Goal: Information Seeking & Learning: Learn about a topic

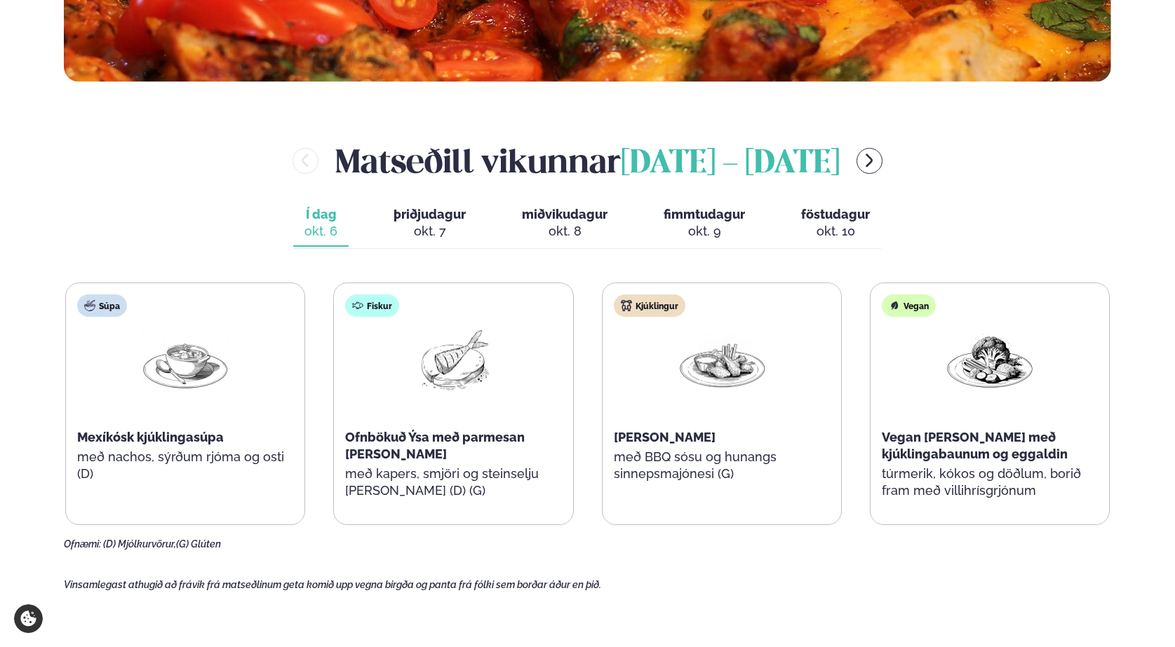
scroll to position [561, 0]
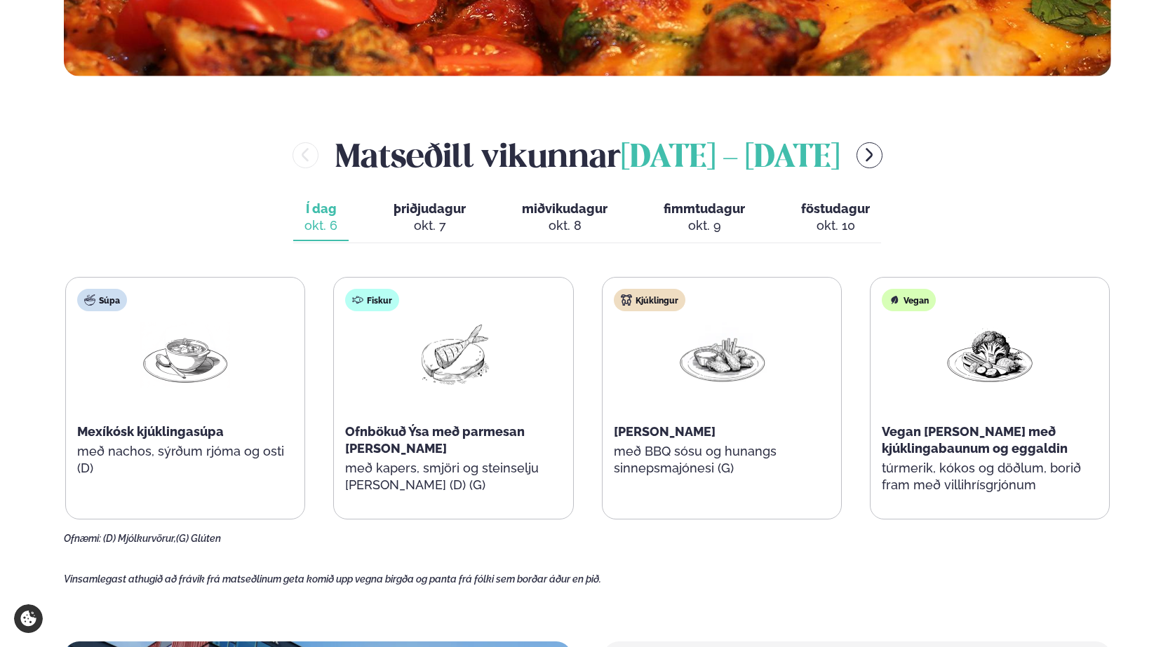
click at [426, 223] on div "okt. 7" at bounding box center [429, 225] width 72 height 17
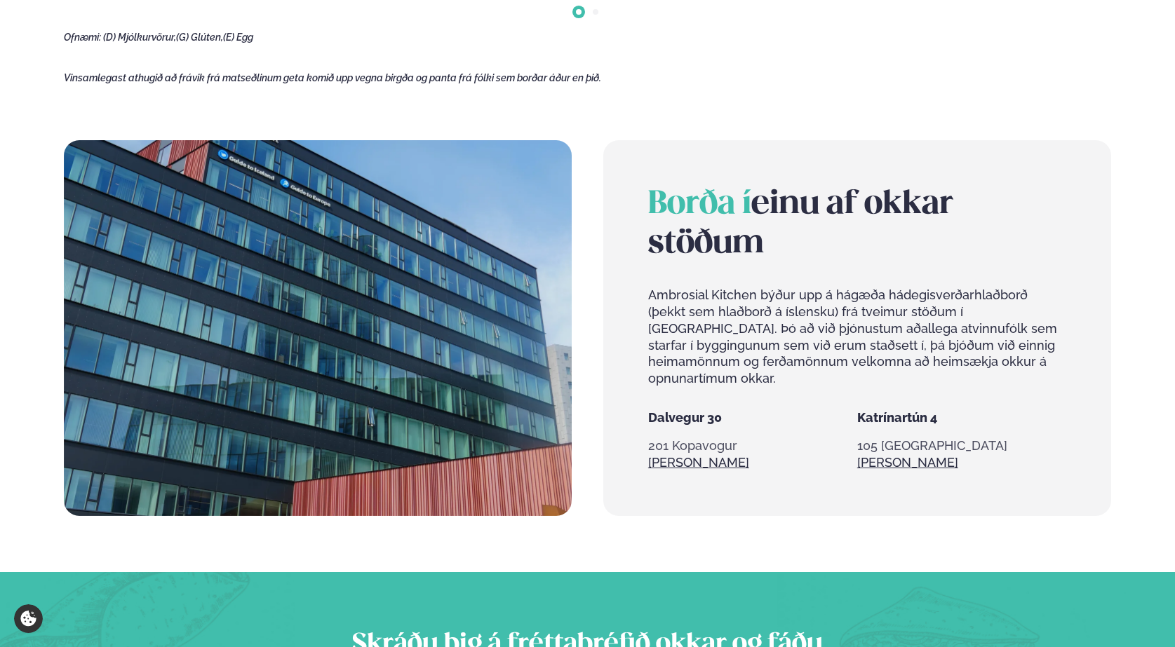
scroll to position [1122, 0]
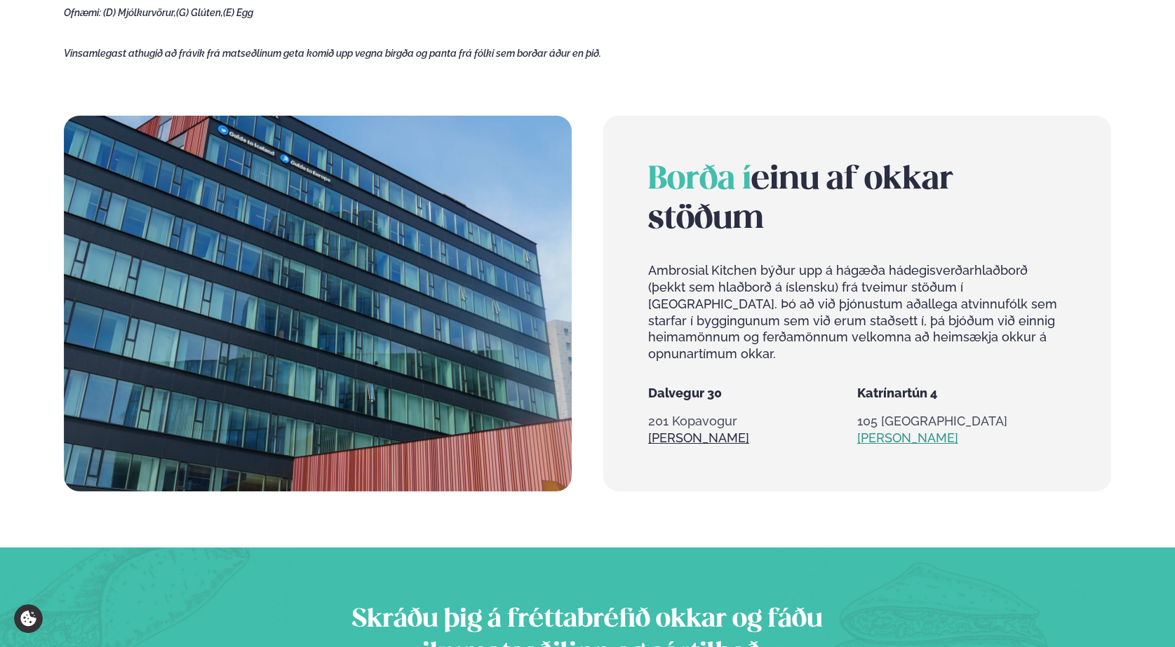
click at [881, 430] on link "[PERSON_NAME]" at bounding box center [907, 438] width 101 height 17
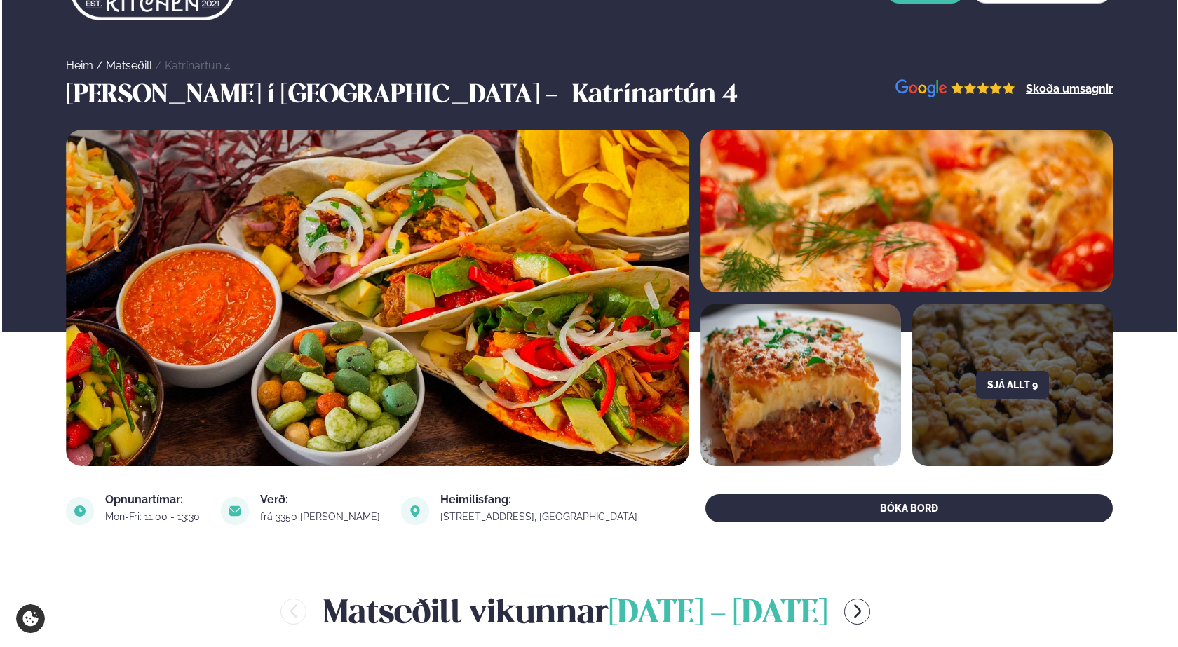
scroll to position [140, 0]
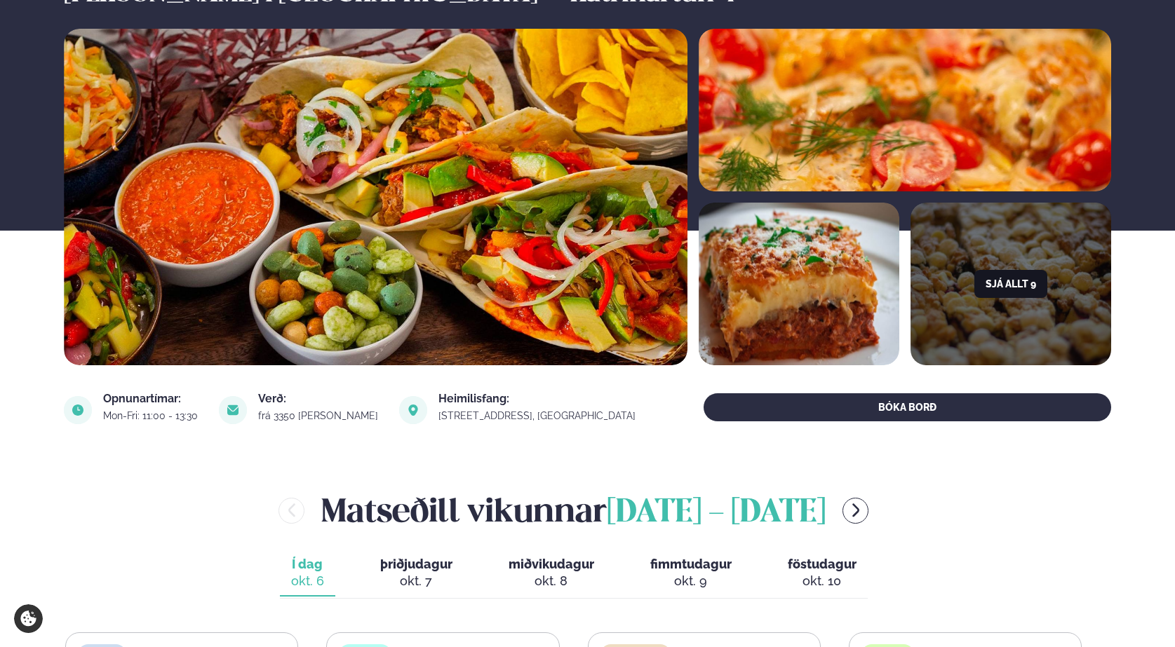
click at [1018, 282] on button "Sjá allt 9" at bounding box center [1010, 284] width 73 height 28
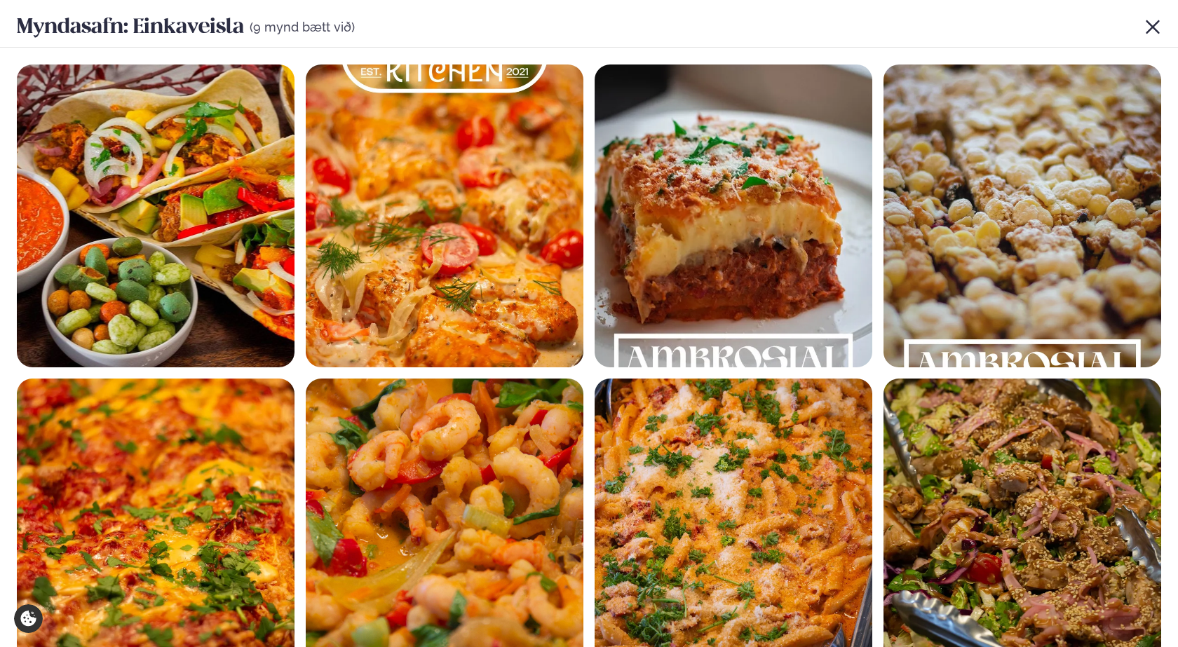
scroll to position [0, 0]
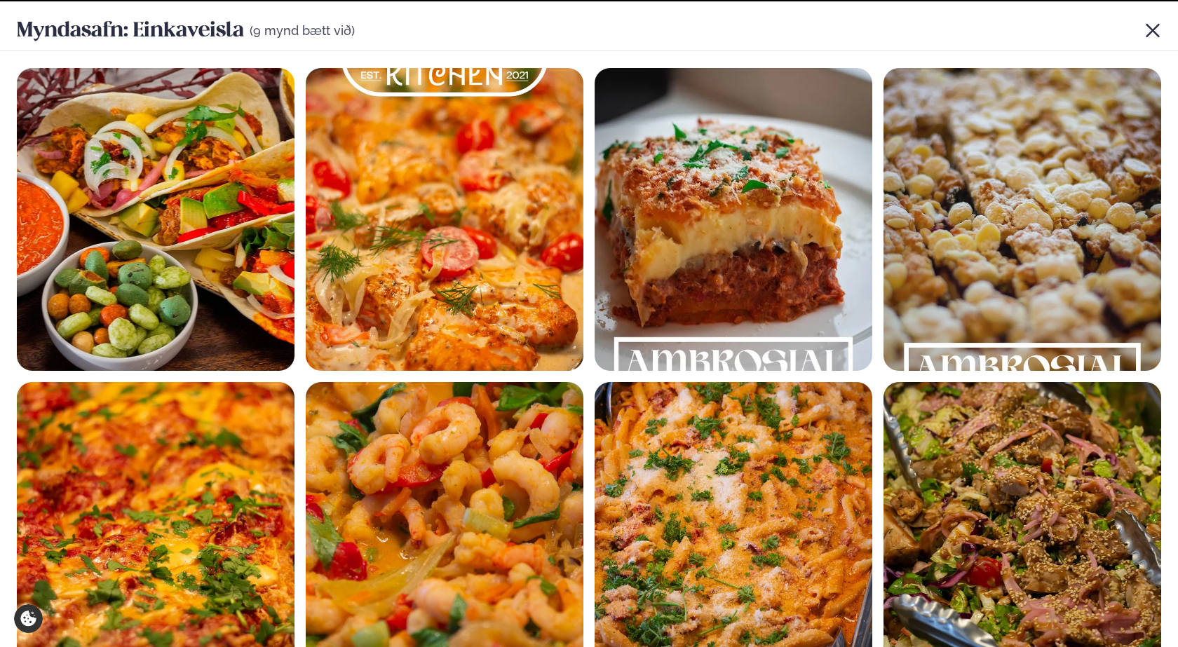
scroll to position [1122, 0]
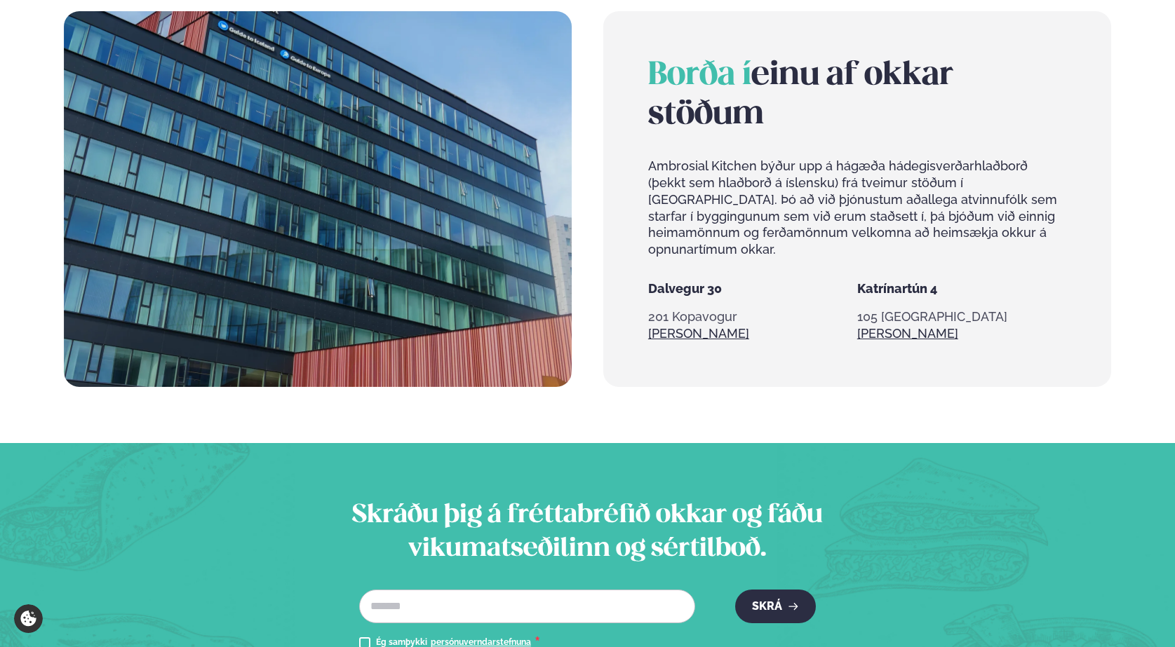
scroll to position [1192, 0]
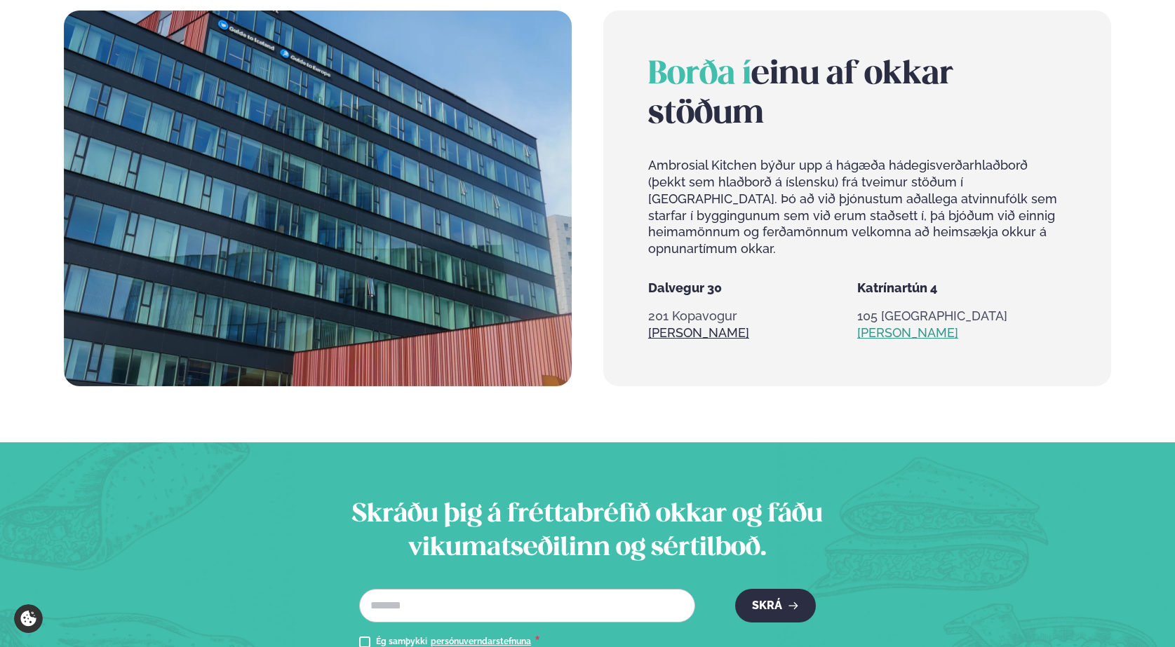
click at [874, 325] on link "[PERSON_NAME]" at bounding box center [907, 333] width 101 height 17
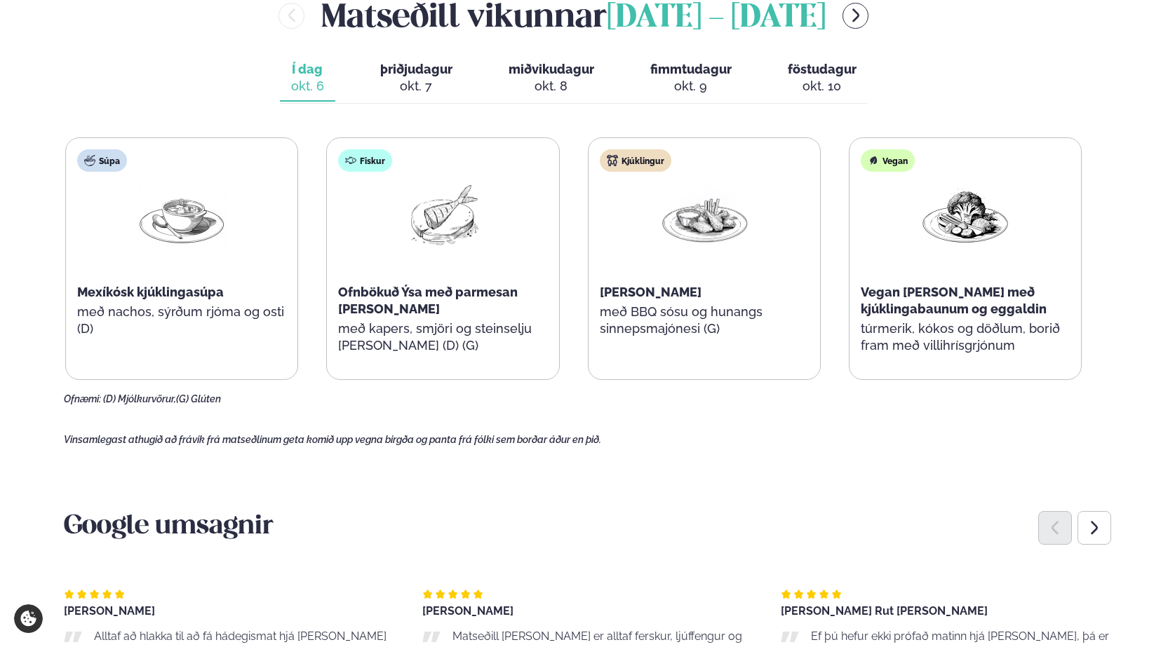
scroll to position [631, 0]
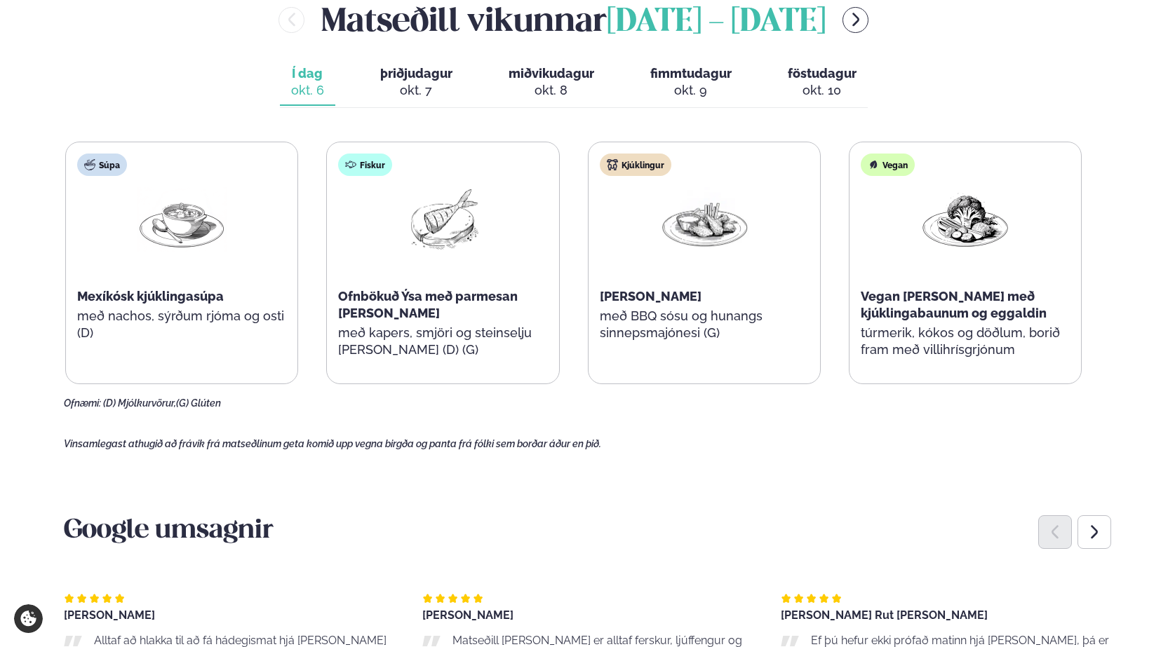
click at [409, 72] on span "þriðjudagur" at bounding box center [416, 73] width 72 height 15
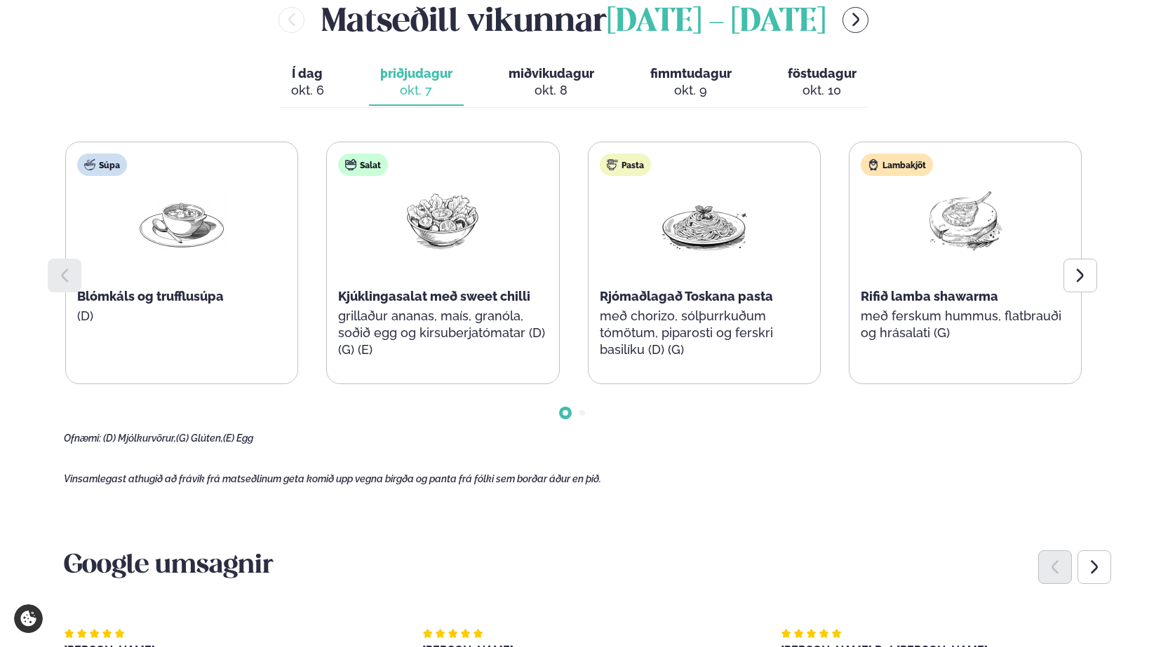
click at [550, 82] on div "okt. 8" at bounding box center [551, 90] width 86 height 17
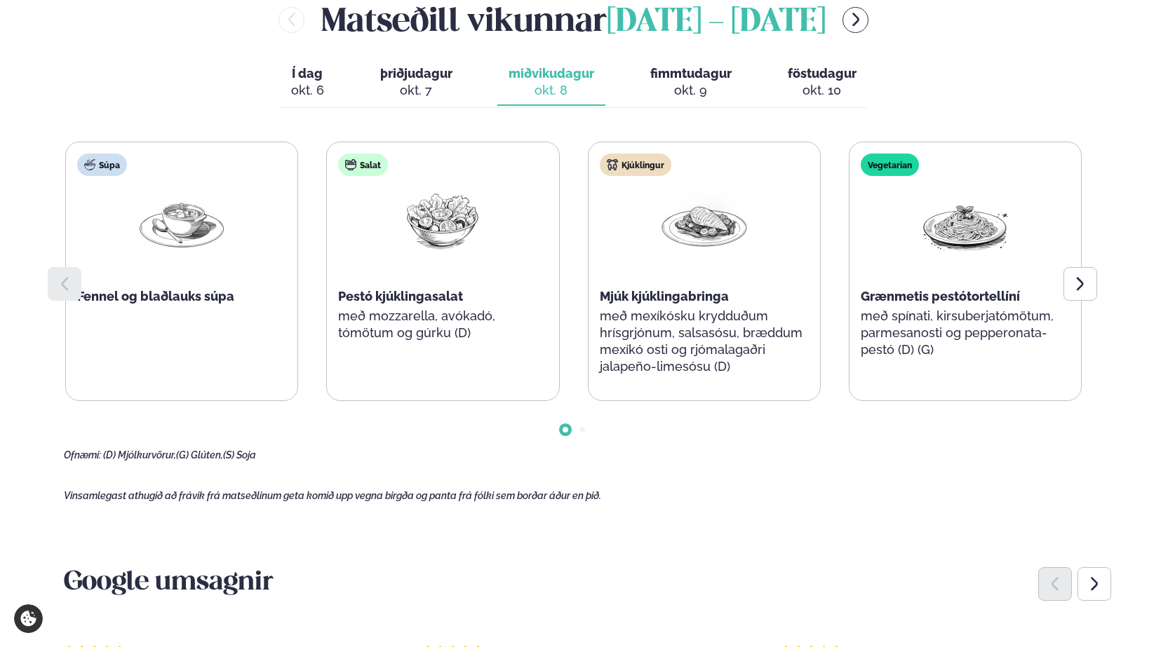
click at [682, 79] on span "fimmtudagur" at bounding box center [690, 73] width 81 height 15
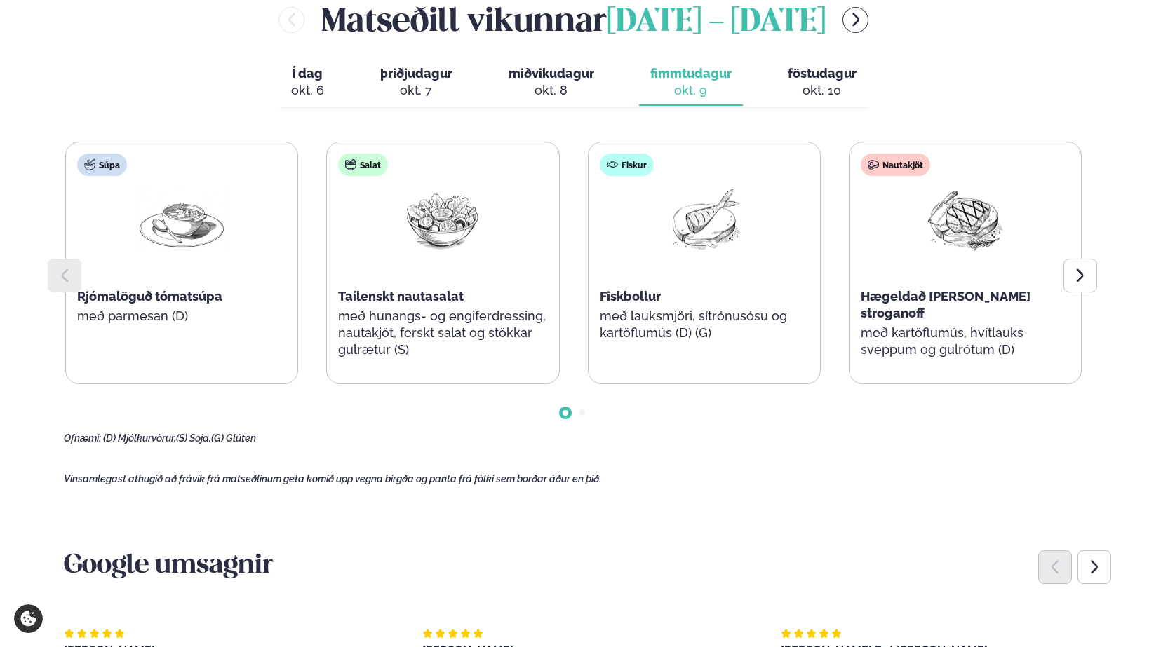
click at [814, 83] on div "okt. 10" at bounding box center [822, 90] width 69 height 17
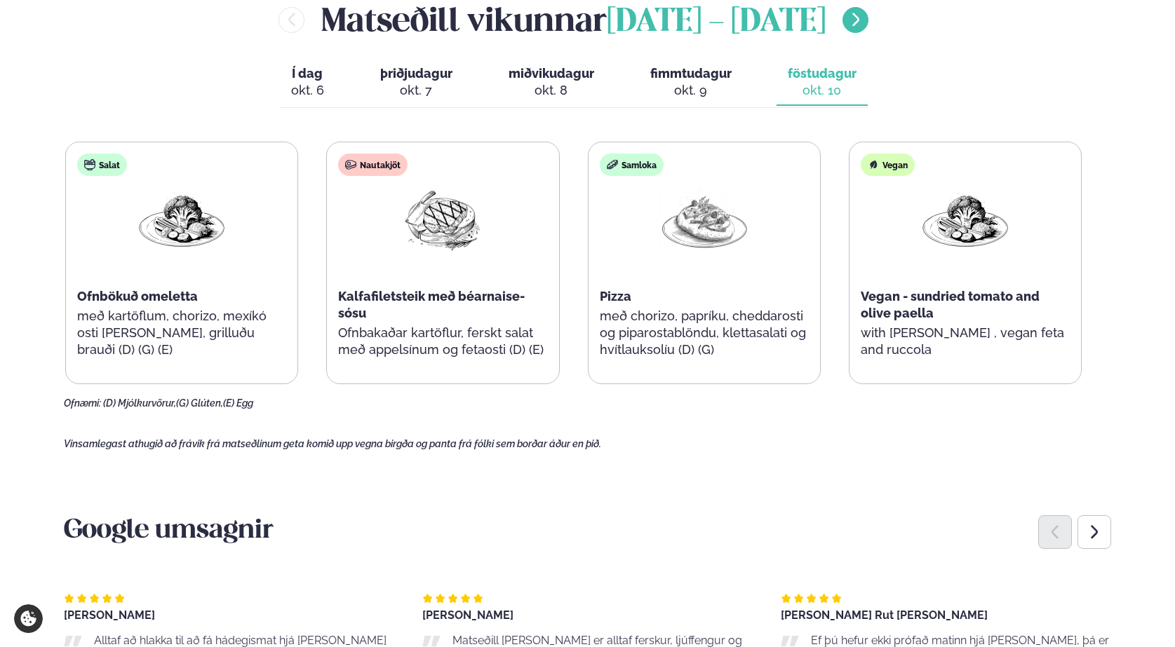
click at [849, 20] on icon "menu-btn-right" at bounding box center [855, 19] width 17 height 17
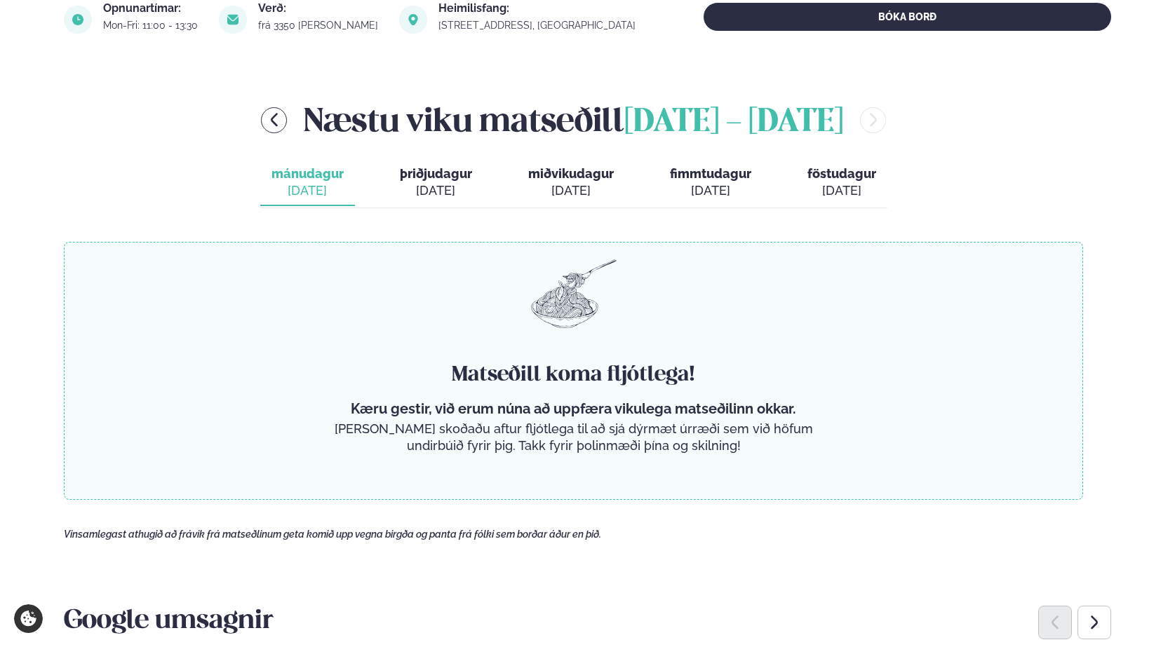
scroll to position [491, 0]
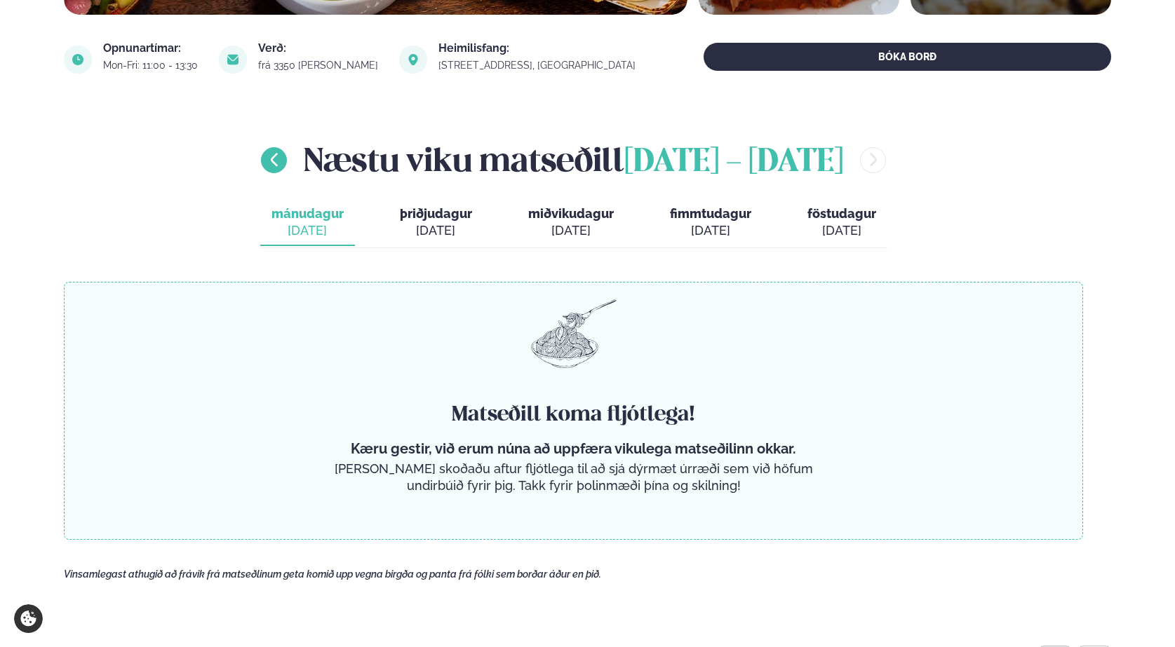
click at [271, 162] on icon "menu-btn-left" at bounding box center [274, 159] width 7 height 13
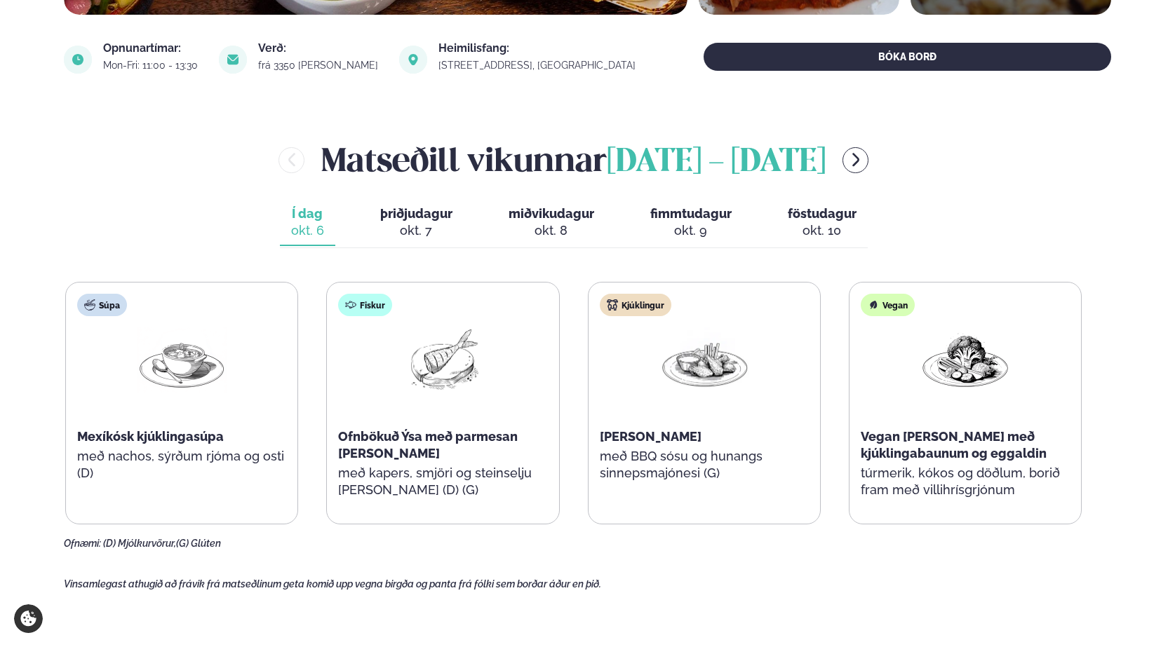
click at [416, 218] on span "þriðjudagur" at bounding box center [416, 213] width 72 height 15
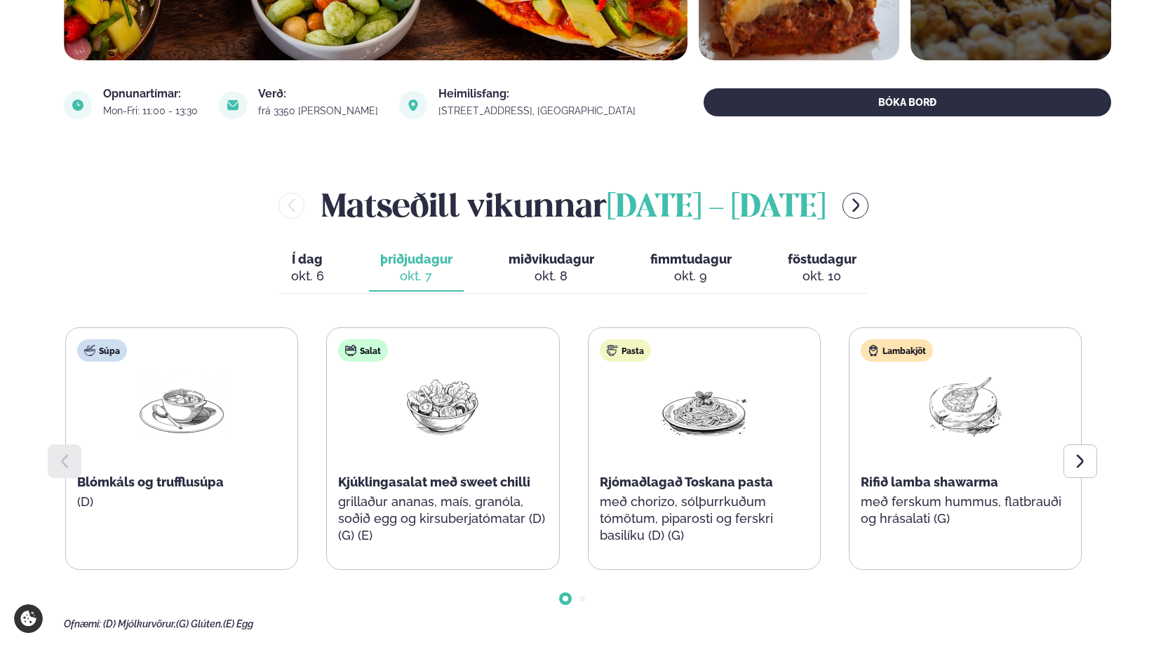
scroll to position [421, 0]
